Goal: Transaction & Acquisition: Purchase product/service

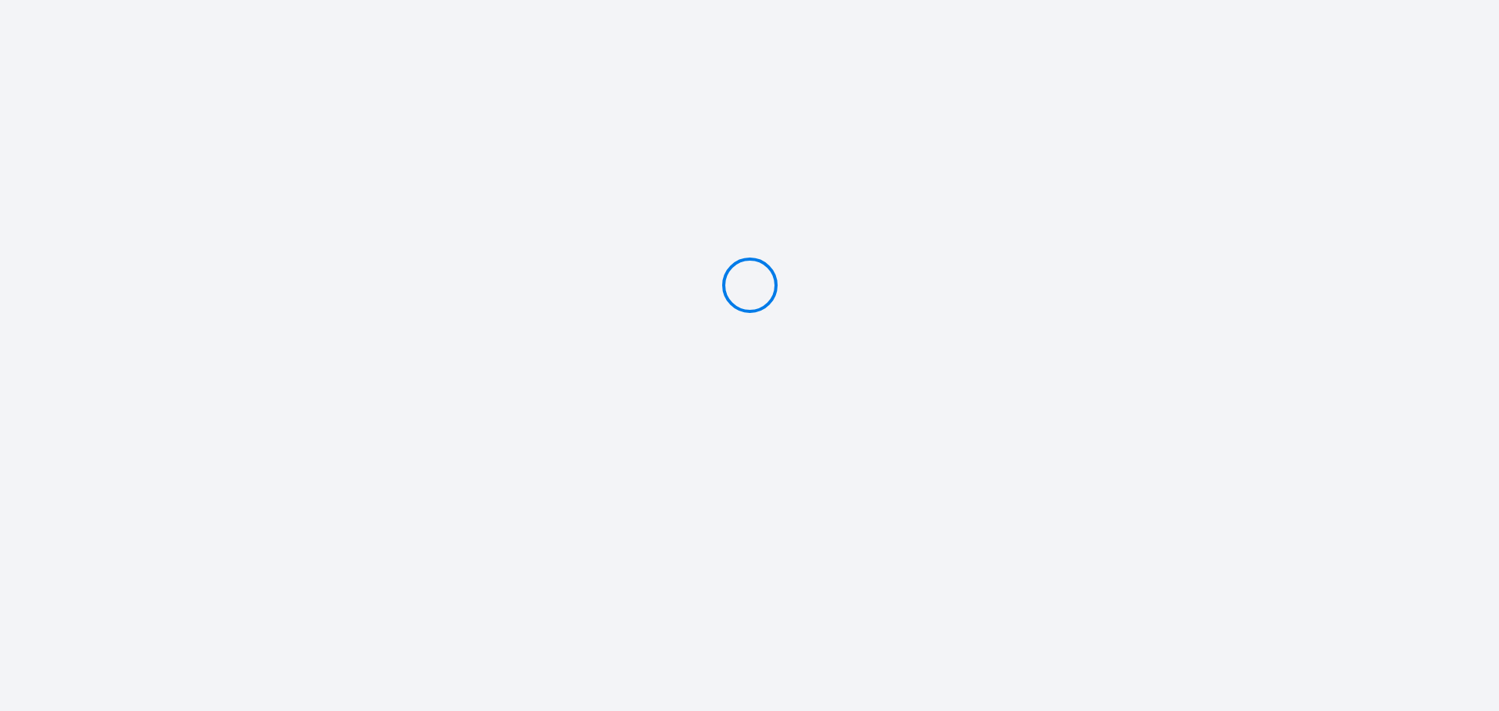
type input "PAY 680.96 €"
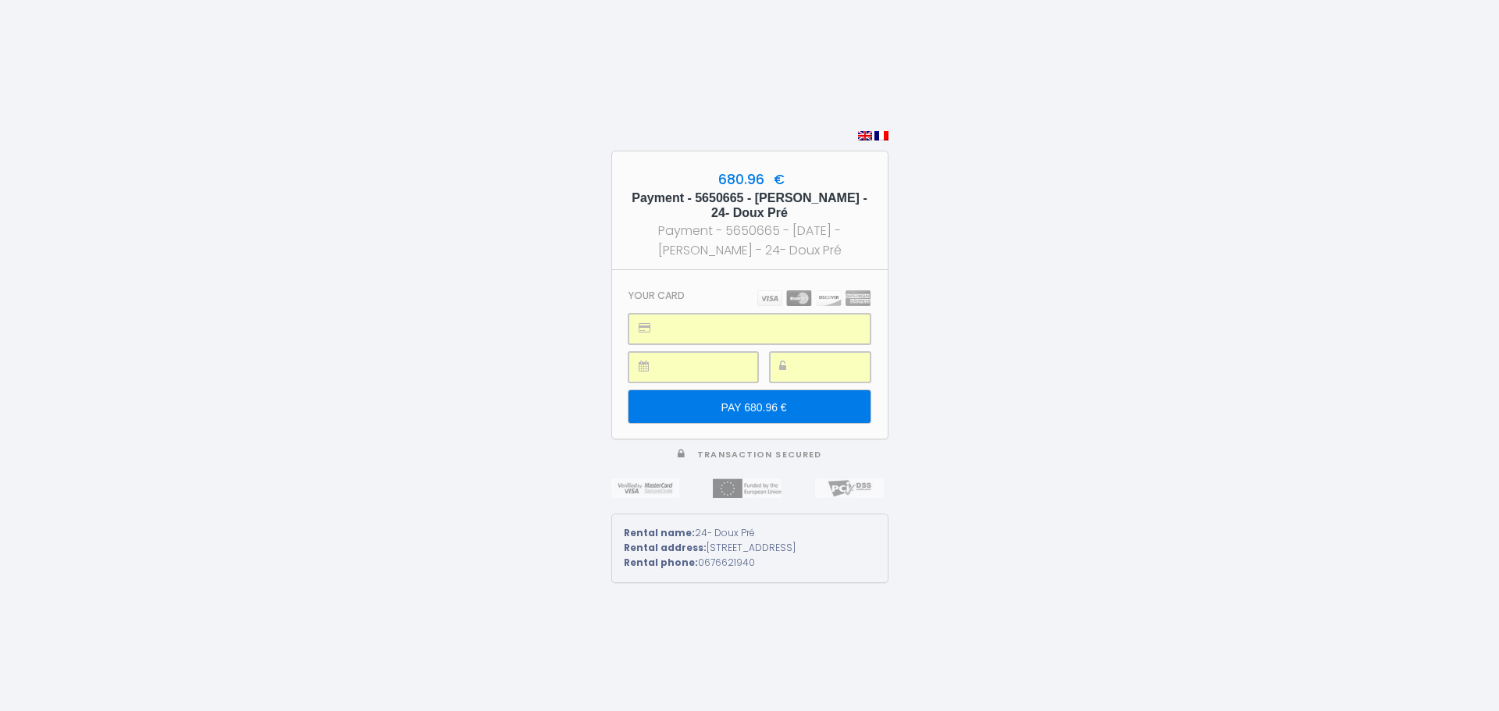
click at [755, 402] on input "PAY 680.96 €" at bounding box center [749, 406] width 241 height 33
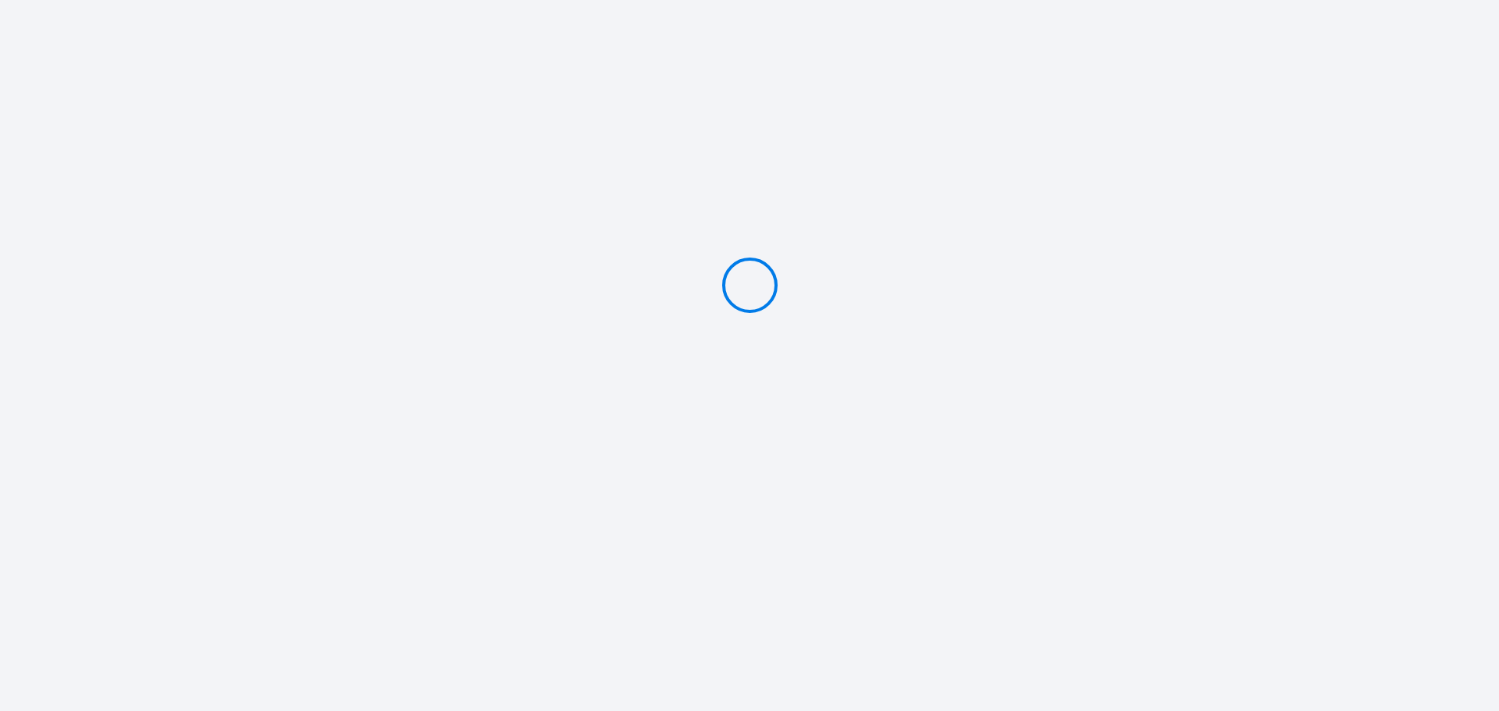
type input "PAY 680.96 €"
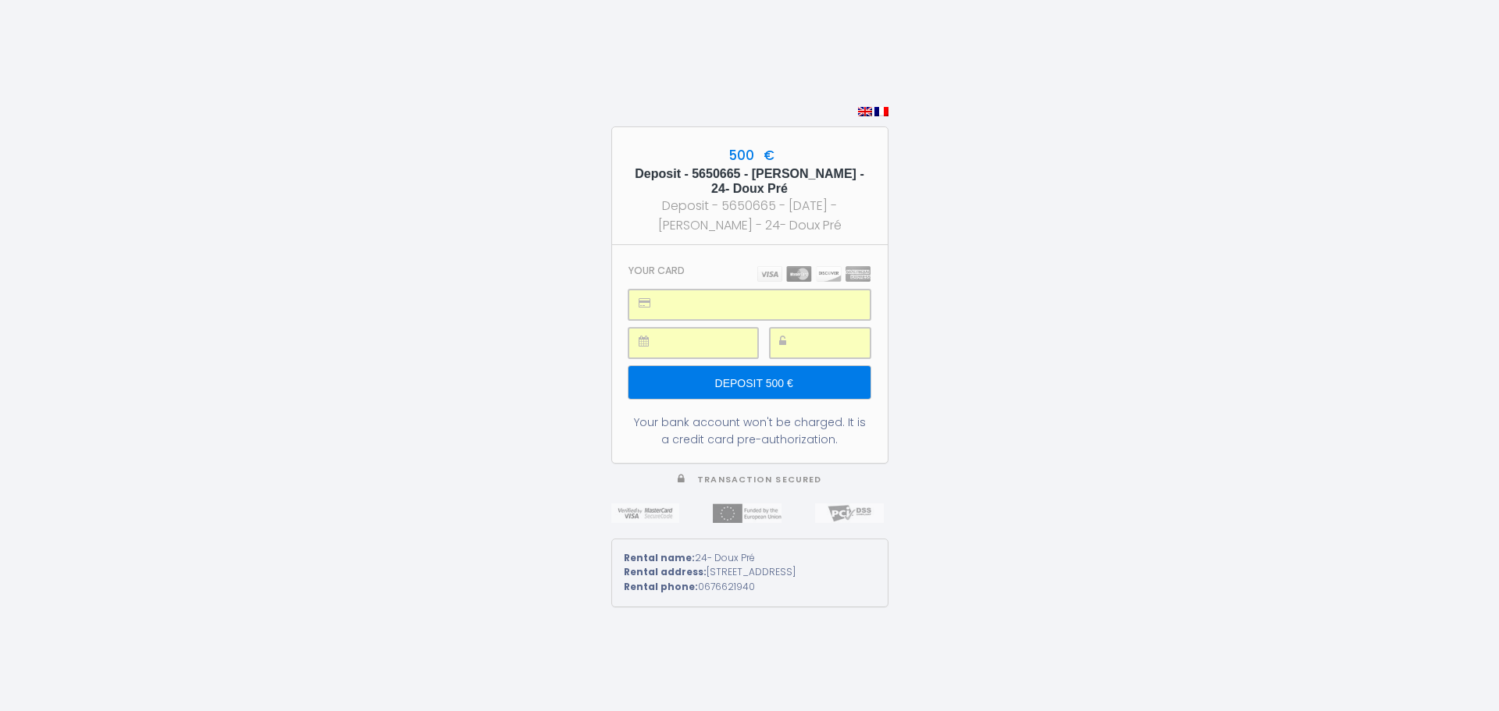
click at [766, 376] on input "Deposit 500 €" at bounding box center [749, 382] width 241 height 33
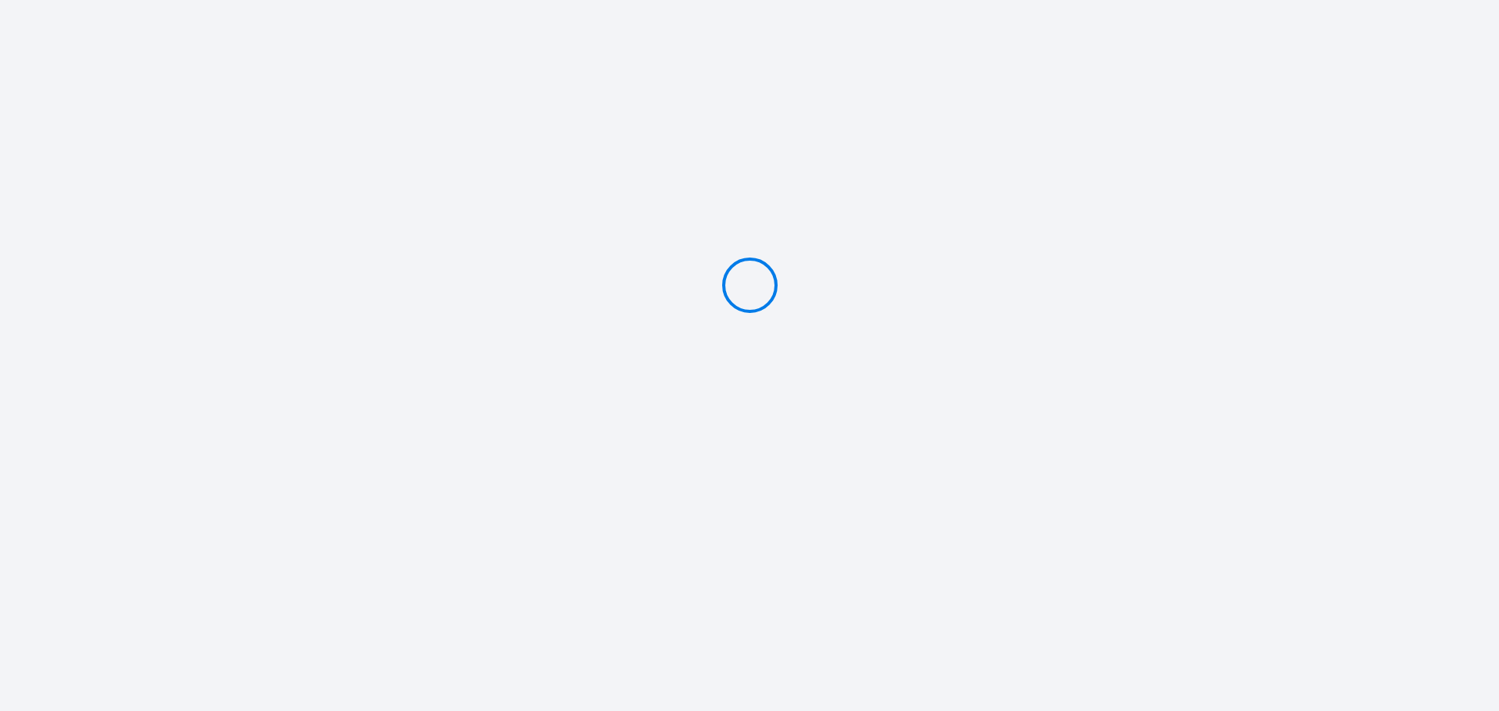
type input "Deposit 500 €"
